Goal: Obtain resource: Download file/media

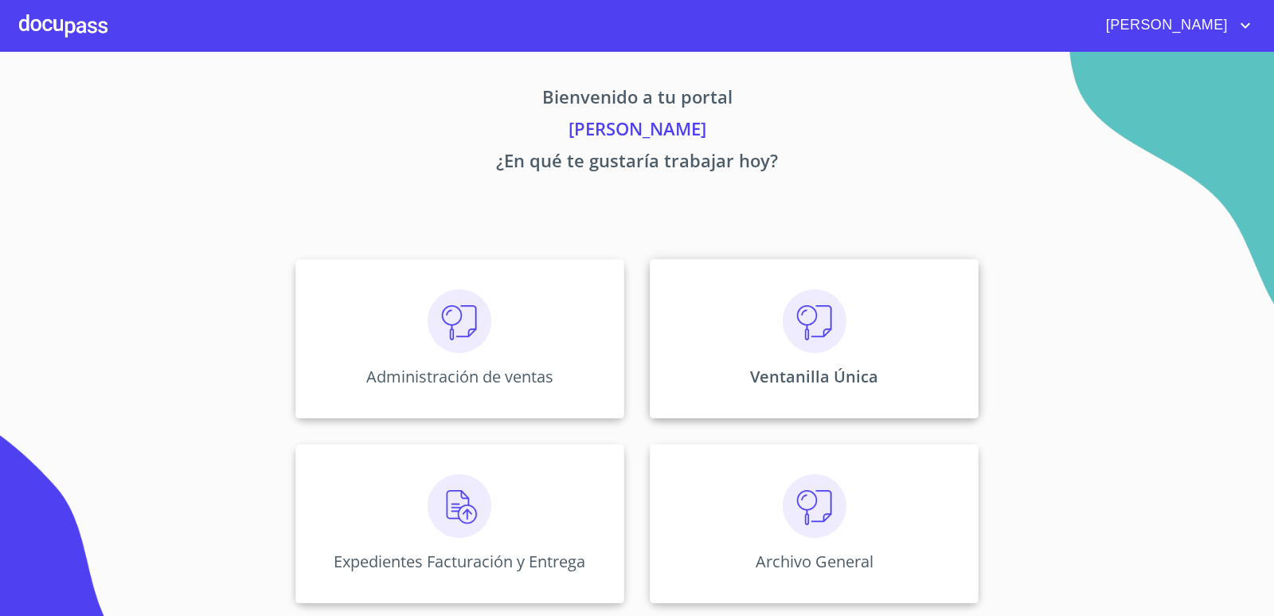
click at [769, 321] on div "Ventanilla Única" at bounding box center [814, 338] width 329 height 159
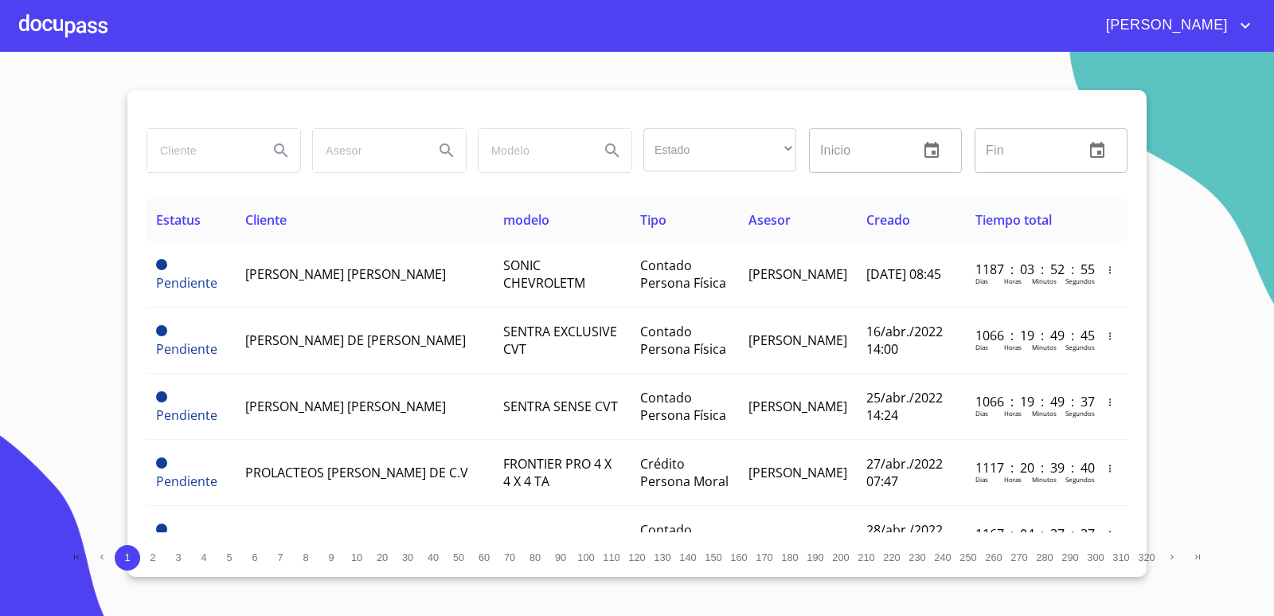
click at [187, 156] on input "search" at bounding box center [201, 150] width 108 height 43
type input "[PERSON_NAME] [PERSON_NAME]"
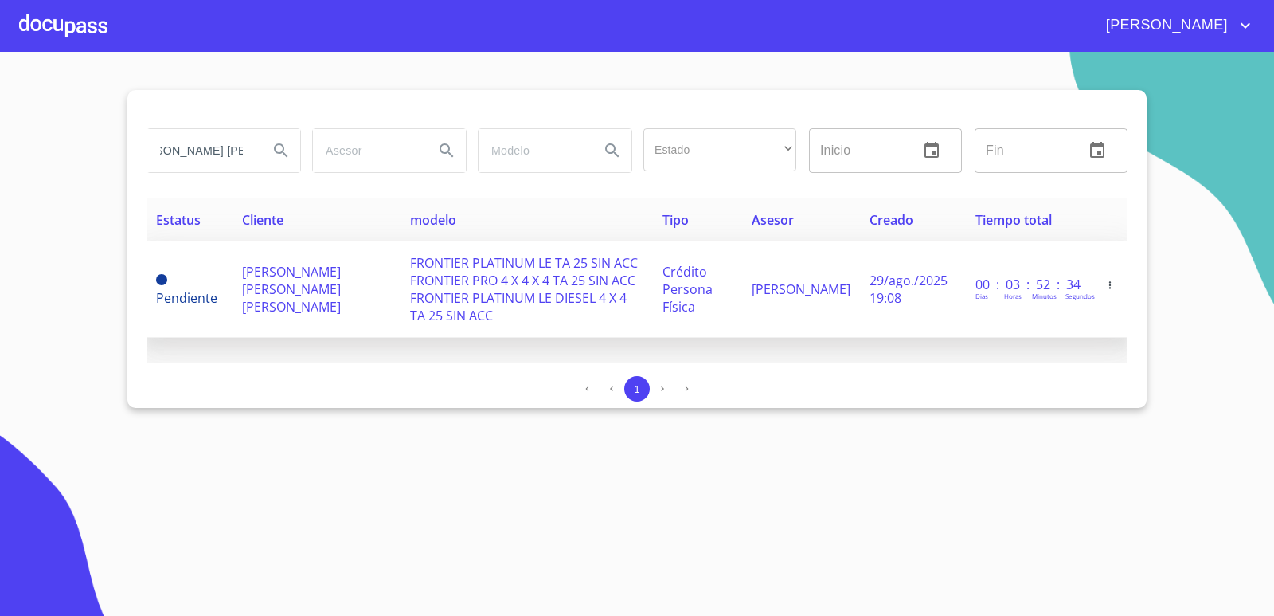
scroll to position [0, 0]
click at [537, 281] on span "FRONTIER PLATINUM LE TA 25 SIN ACC FRONTIER PRO 4 X 4 X 4 TA 25 SIN ACC FRONTIE…" at bounding box center [524, 289] width 228 height 70
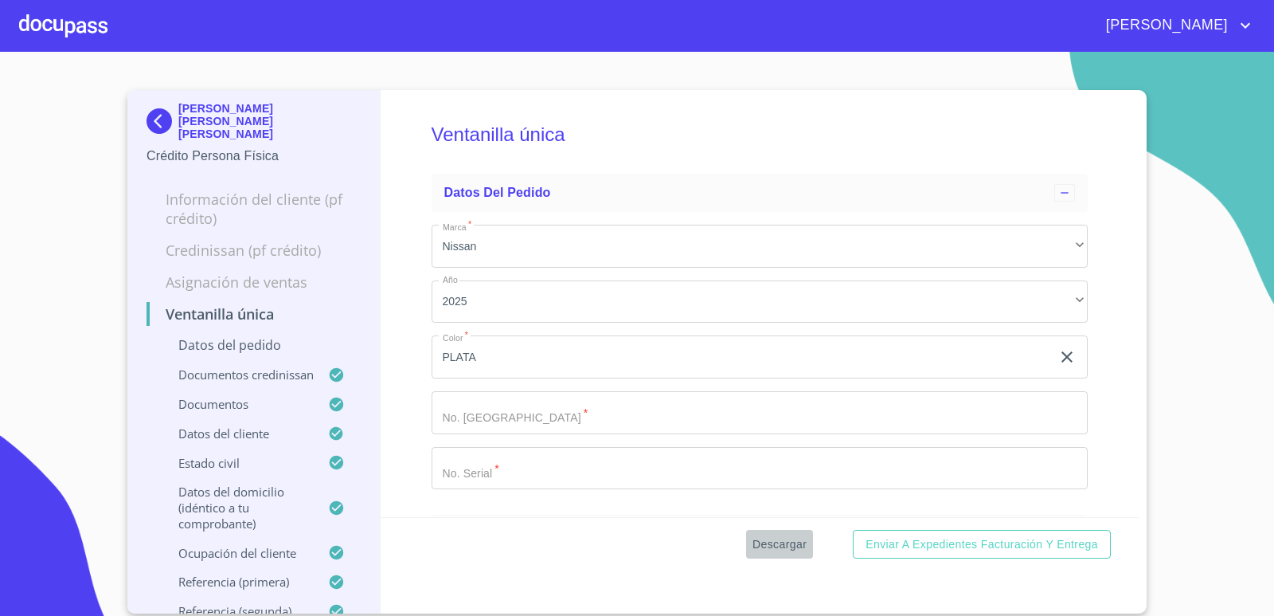
click at [784, 539] on span "Descargar" at bounding box center [780, 544] width 54 height 20
